Goal: Answer question/provide support

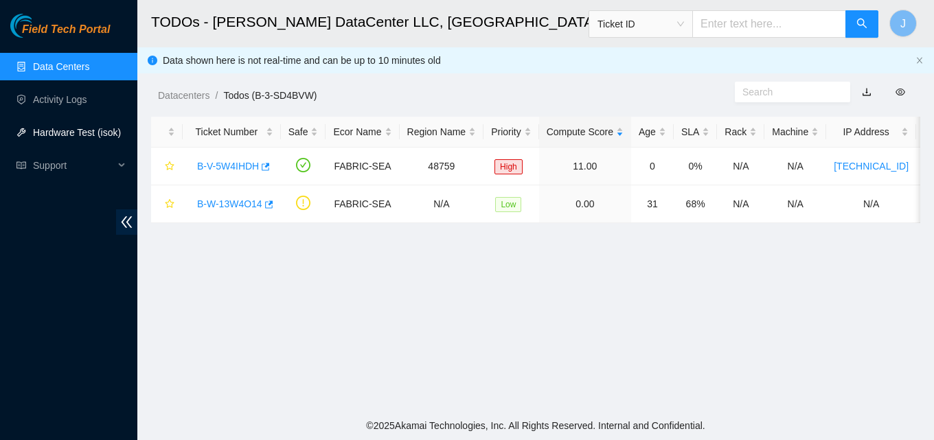
click at [80, 132] on link "Hardware Test (isok)" at bounding box center [77, 132] width 88 height 11
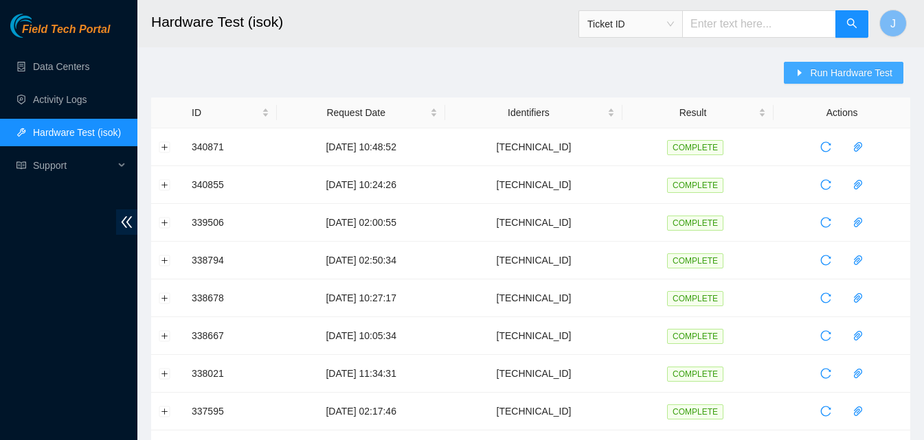
click at [826, 75] on span "Run Hardware Test" at bounding box center [851, 72] width 82 height 15
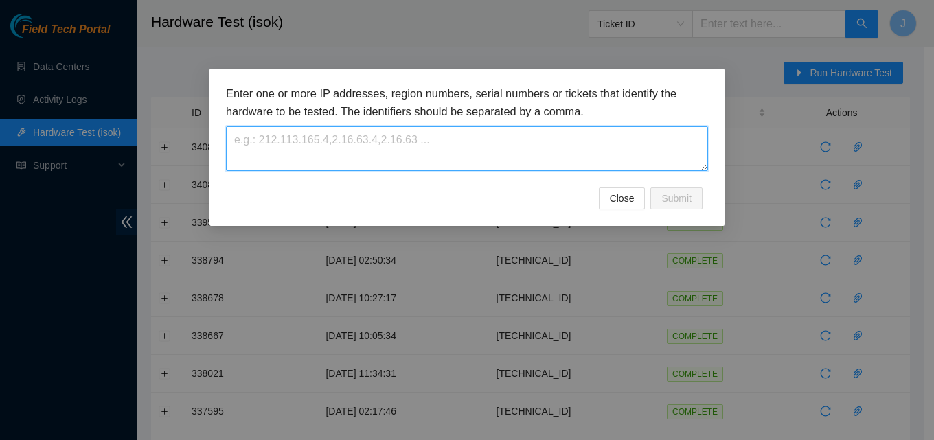
click at [551, 155] on textarea at bounding box center [467, 148] width 482 height 45
paste textarea "23.213.33.129"
type textarea "23.213.33.129"
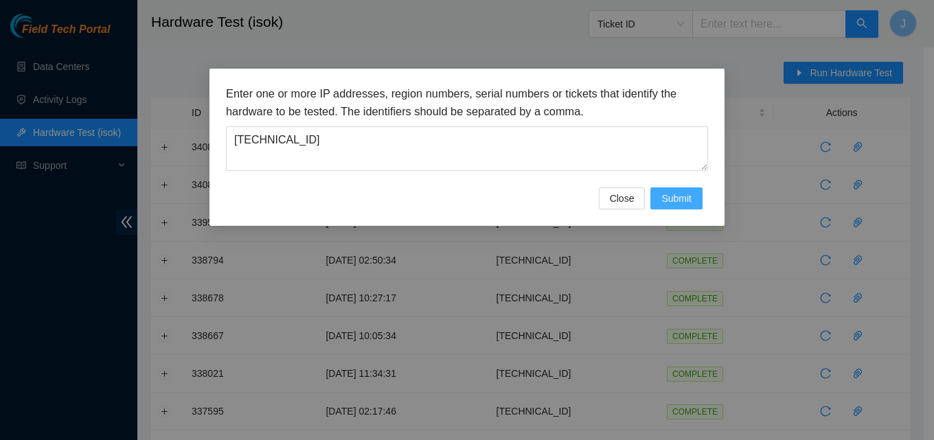
click at [680, 207] on button "Submit" at bounding box center [677, 199] width 52 height 22
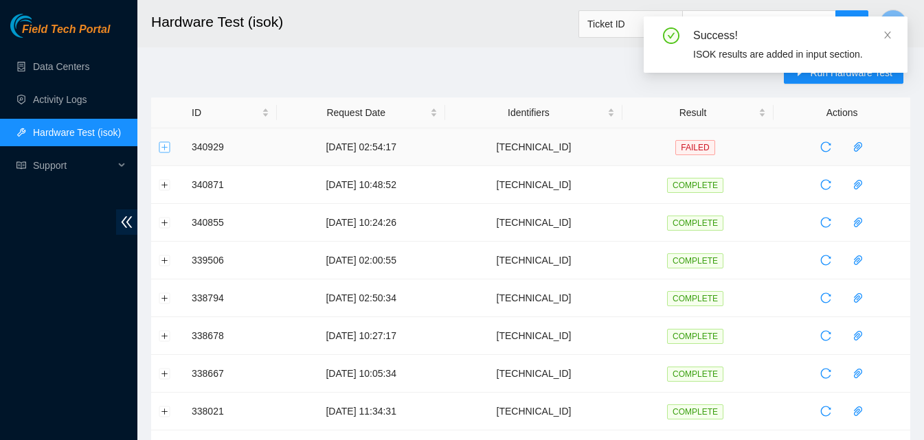
click at [168, 144] on button "Expand row" at bounding box center [164, 147] width 11 height 11
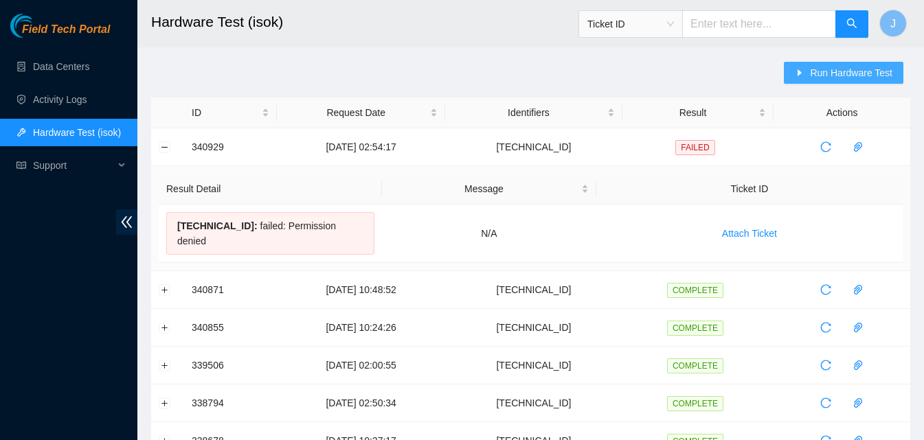
click at [839, 71] on span "Run Hardware Test" at bounding box center [851, 72] width 82 height 15
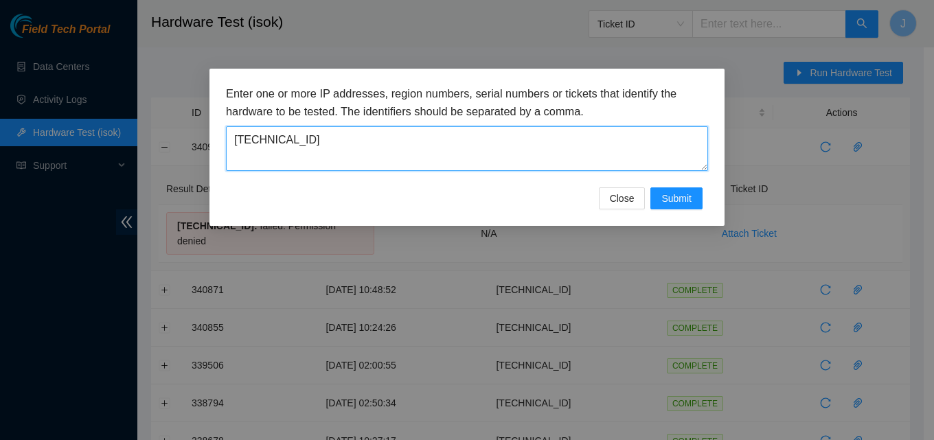
click at [405, 170] on textarea "23.213.33.129" at bounding box center [467, 148] width 482 height 45
drag, startPoint x: 405, startPoint y: 170, endPoint x: 139, endPoint y: 84, distance: 278.7
click at [139, 84] on div "Enter one or more IP addresses, region numbers, serial numbers or tickets that …" at bounding box center [467, 220] width 934 height 440
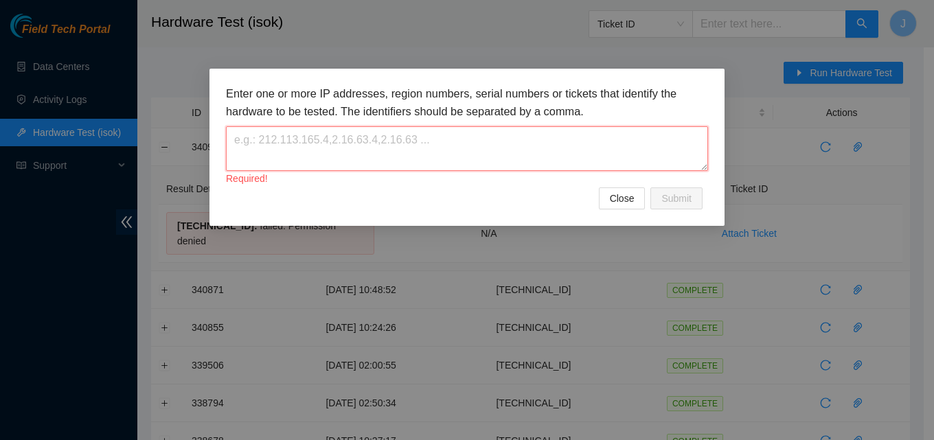
paste textarea "23.213.33.208"
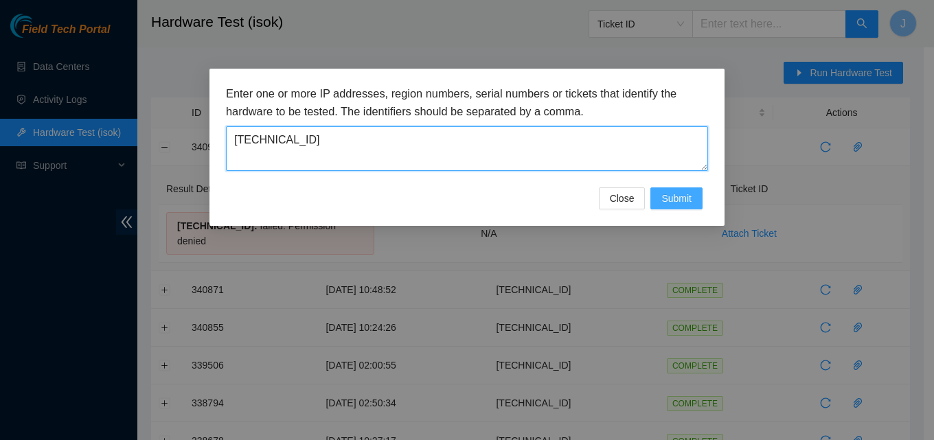
type textarea "23.213.33.208"
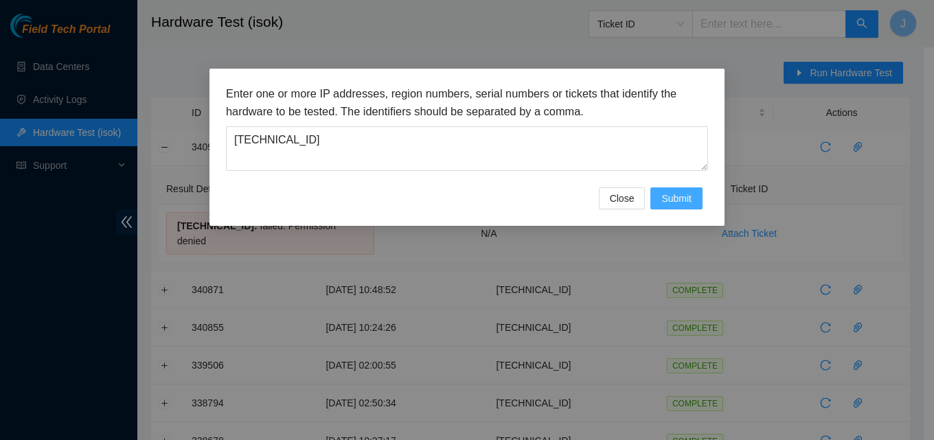
click at [686, 196] on span "Submit" at bounding box center [677, 198] width 30 height 15
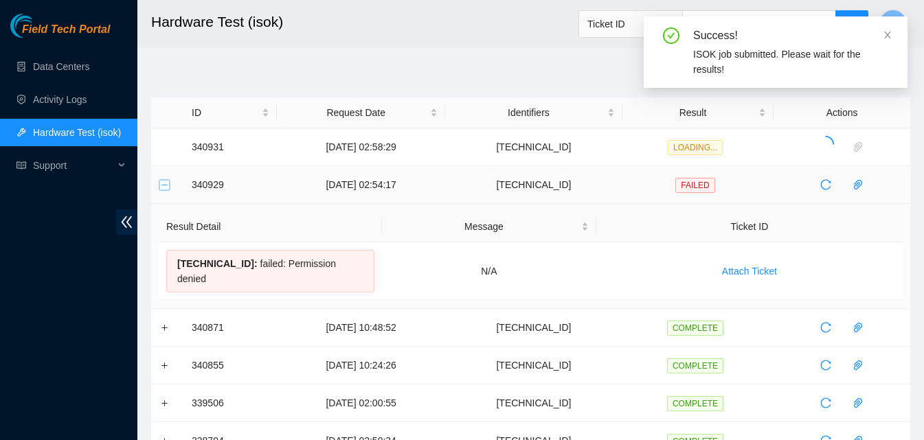
click at [167, 184] on button "Collapse row" at bounding box center [164, 184] width 11 height 11
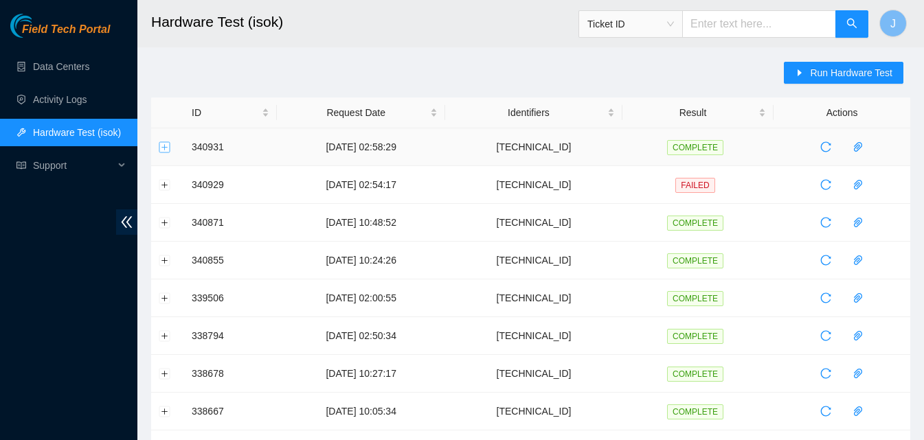
click at [168, 150] on button "Expand row" at bounding box center [164, 147] width 11 height 11
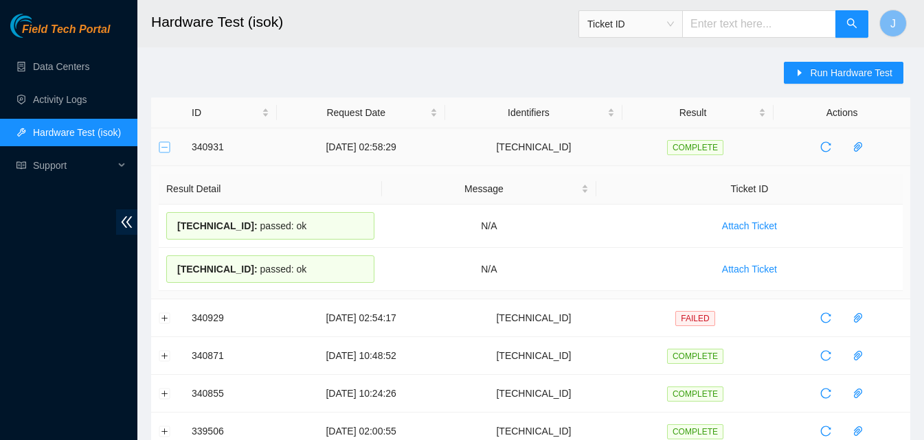
click at [168, 150] on button "Collapse row" at bounding box center [164, 147] width 11 height 11
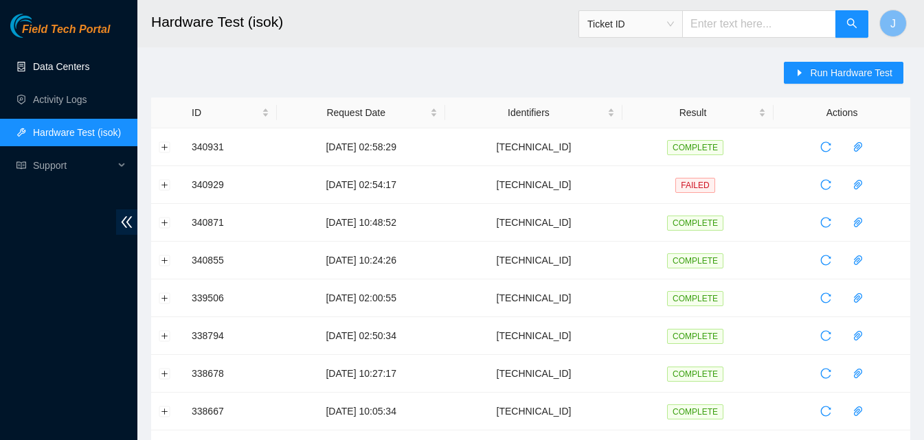
click at [53, 72] on link "Data Centers" at bounding box center [61, 66] width 56 height 11
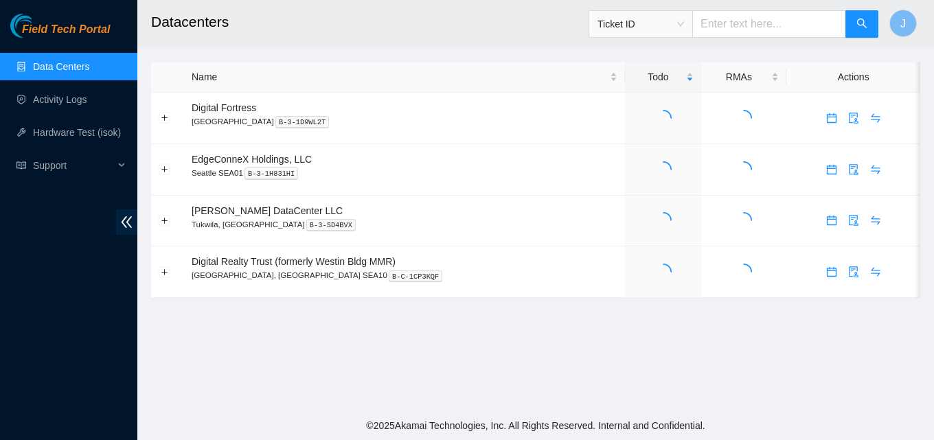
click at [0, 322] on div "Field Tech Portal Data Centers Activity Logs Hardware Test (isok) Support" at bounding box center [68, 227] width 137 height 427
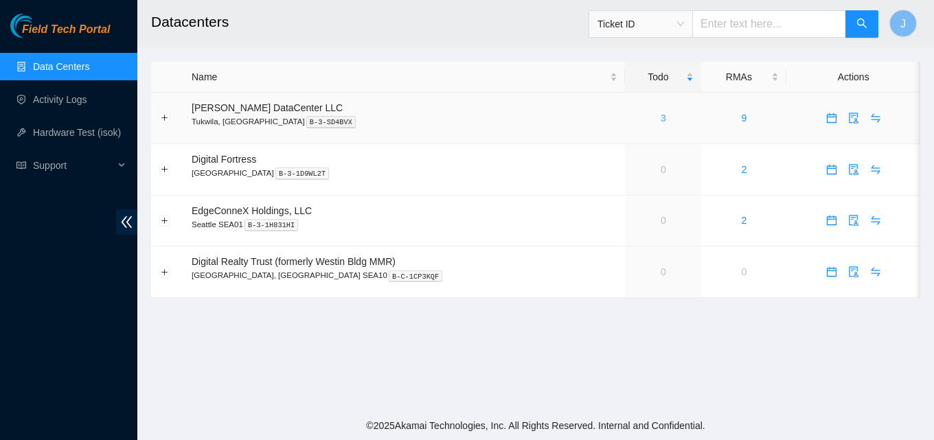
click at [661, 121] on link "3" at bounding box center [663, 118] width 5 height 11
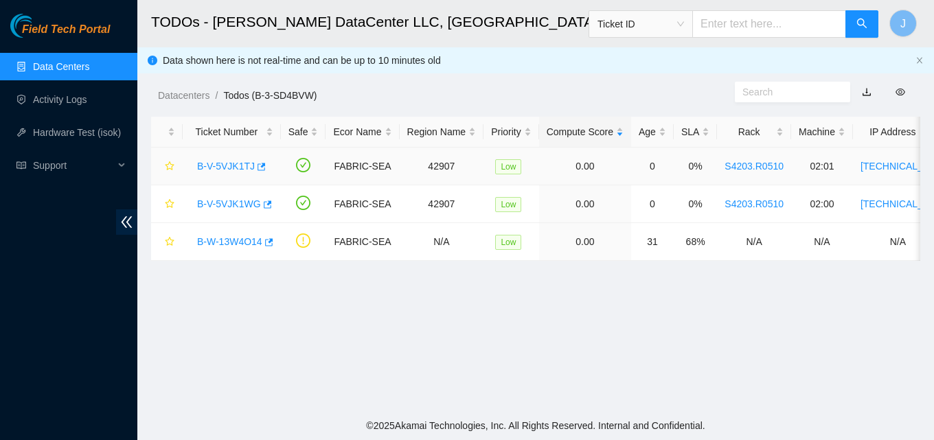
click at [260, 167] on div "B-V-5VJK1TJ" at bounding box center [231, 166] width 83 height 22
click at [258, 167] on icon "button" at bounding box center [261, 167] width 10 height 10
click at [264, 203] on icon "button" at bounding box center [268, 205] width 8 height 8
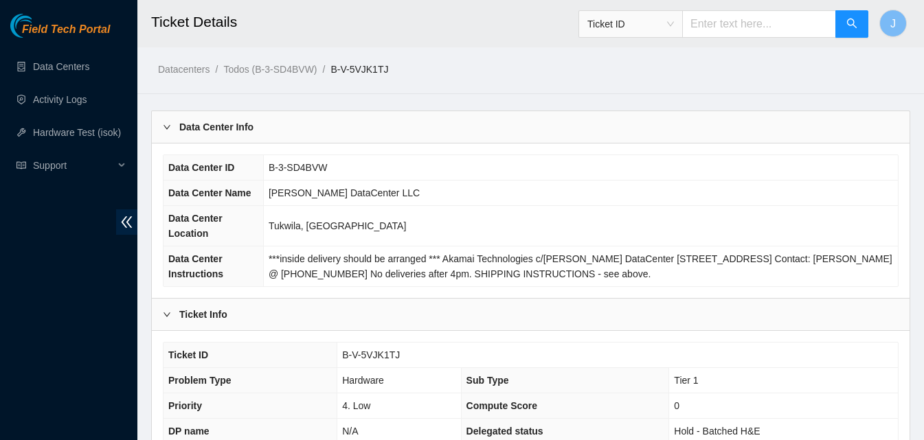
scroll to position [385, 0]
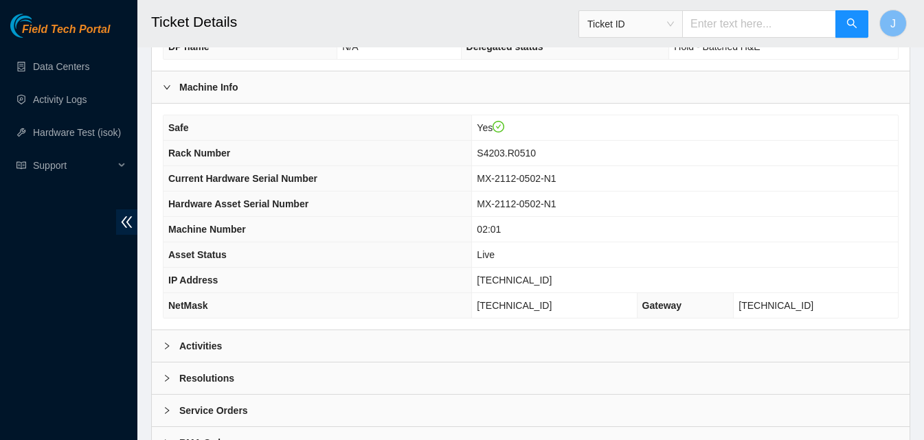
click at [589, 384] on div "Resolutions" at bounding box center [531, 379] width 758 height 32
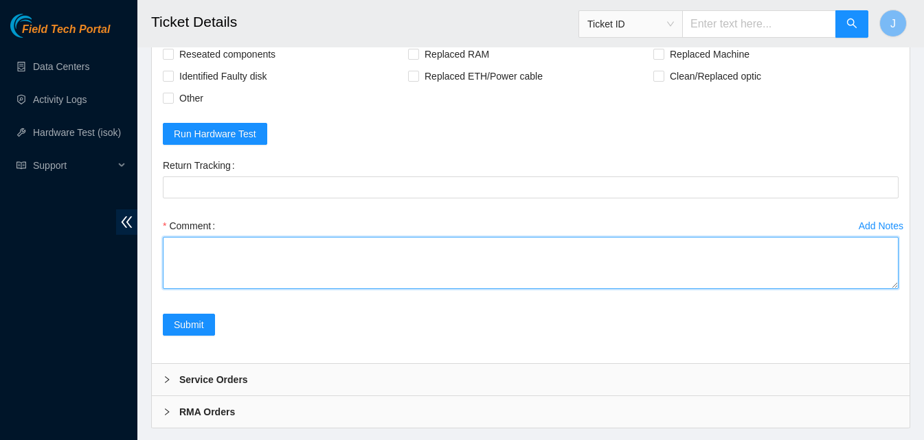
click at [489, 252] on textarea "Comment" at bounding box center [531, 263] width 736 height 52
paste textarea "**** server dead.**** server has dead psu no light no activity tried different …"
type textarea "**** server dead.**** server has dead psu no light no activity tried different …"
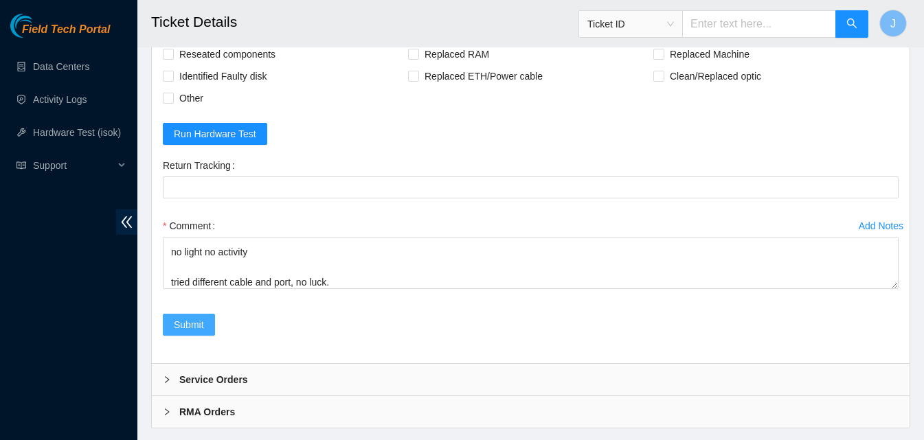
click at [196, 330] on span "Submit" at bounding box center [189, 324] width 30 height 15
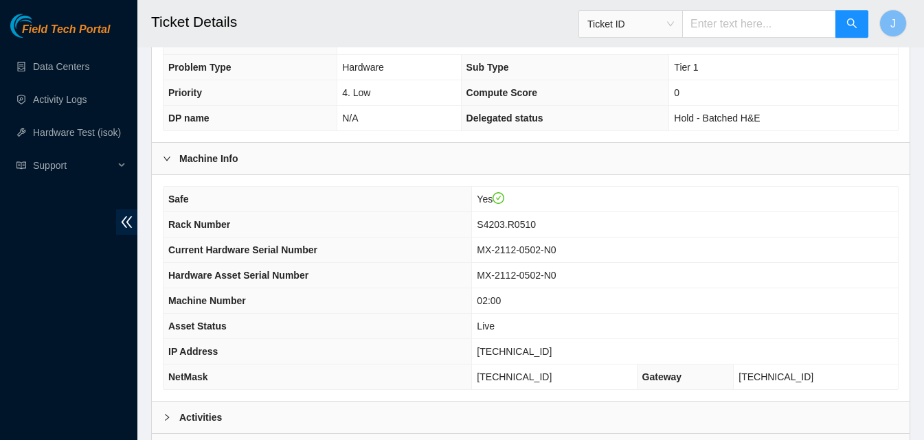
scroll to position [447, 0]
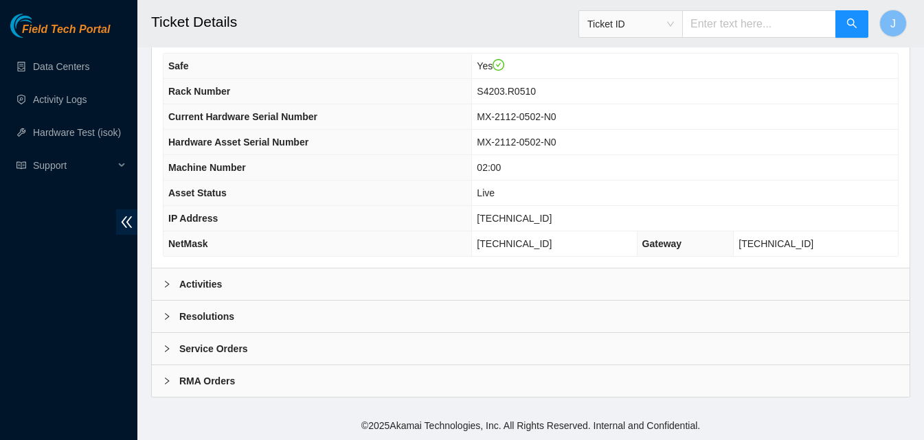
click at [453, 321] on div "Resolutions" at bounding box center [531, 317] width 758 height 32
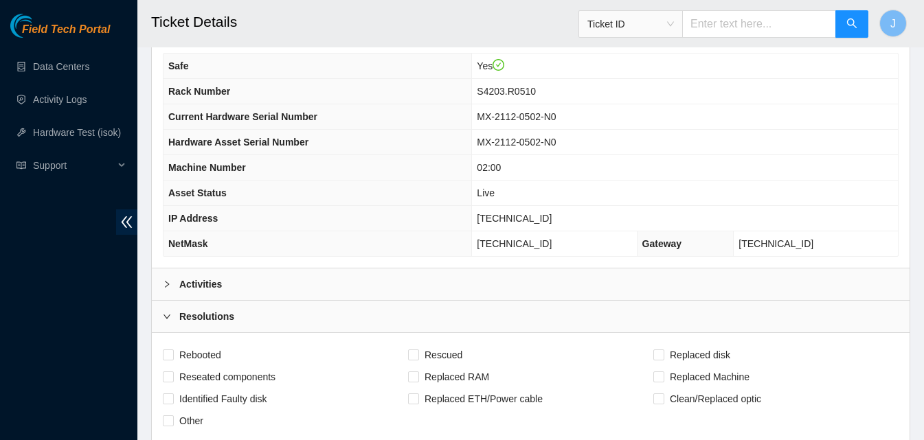
scroll to position [800, 0]
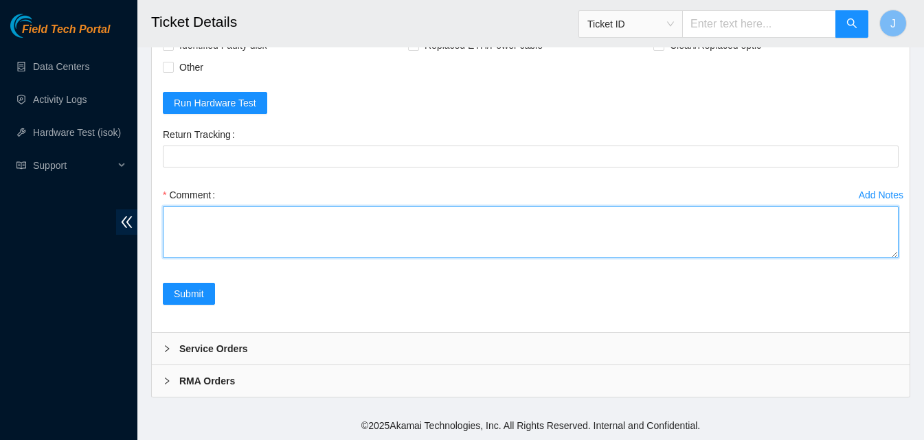
click at [508, 238] on textarea "Comment" at bounding box center [531, 232] width 736 height 52
type textarea "s"
drag, startPoint x: 399, startPoint y: 251, endPoint x: 170, endPoint y: 190, distance: 236.6
click at [170, 190] on div "Comment **** server dead.**** server has dead psu no light no activity tried di…" at bounding box center [531, 225] width 736 height 82
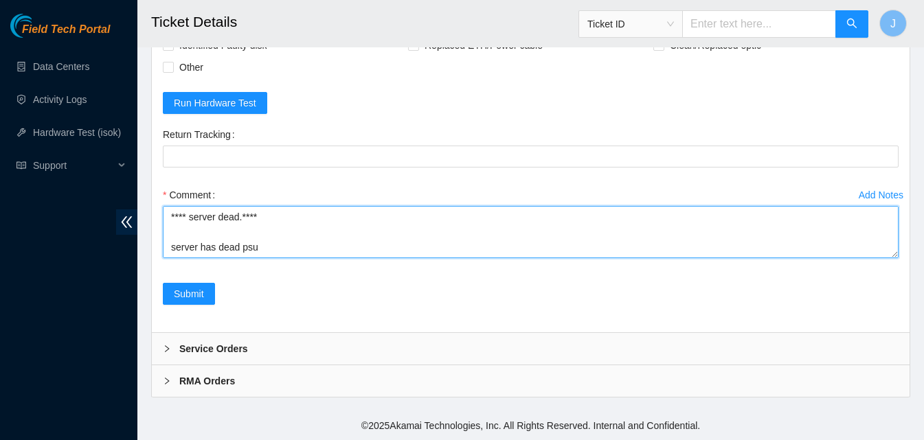
type textarea "**** server dead.**** server has dead psu no light no activity tried different …"
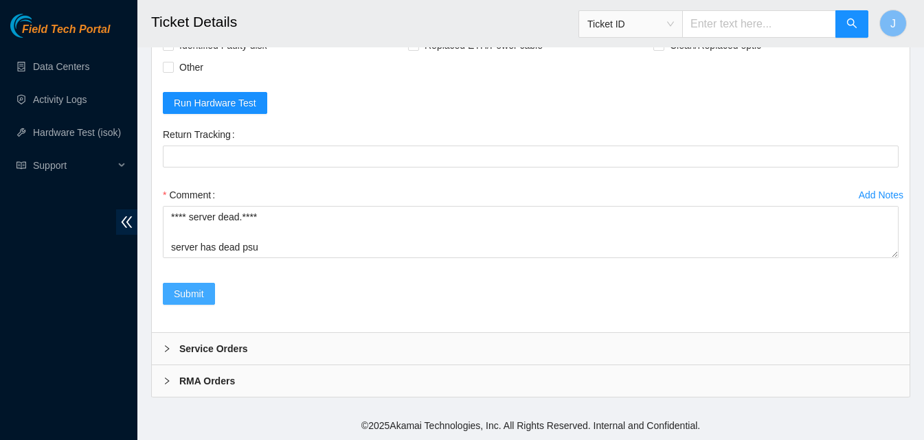
click at [187, 288] on span "Submit" at bounding box center [189, 293] width 30 height 15
